Goal: Find specific page/section: Find specific page/section

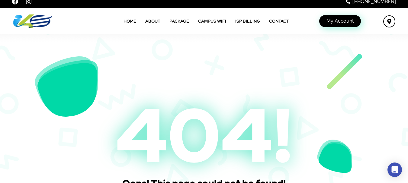
scroll to position [41, 0]
